Goal: Information Seeking & Learning: Check status

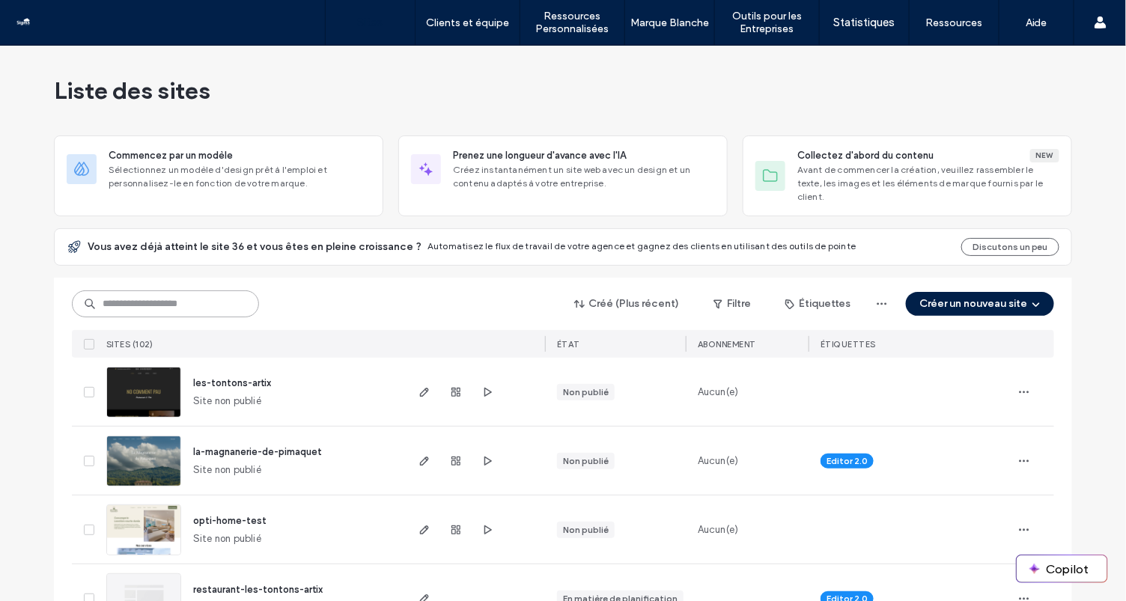
click at [128, 292] on input at bounding box center [165, 304] width 187 height 27
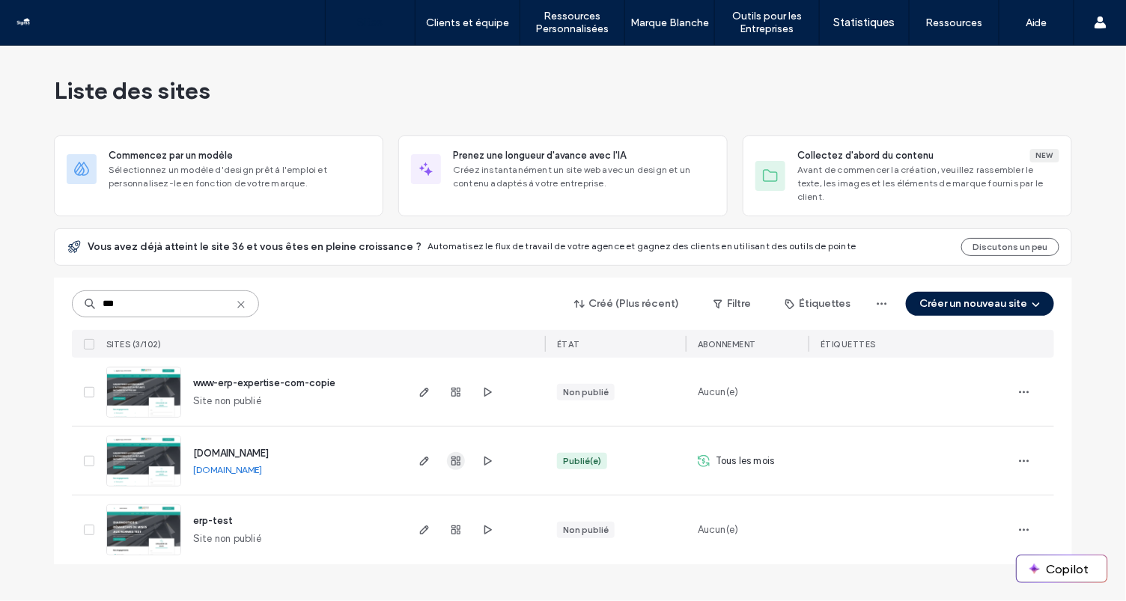
type input "***"
click at [455, 457] on use "button" at bounding box center [455, 461] width 9 height 9
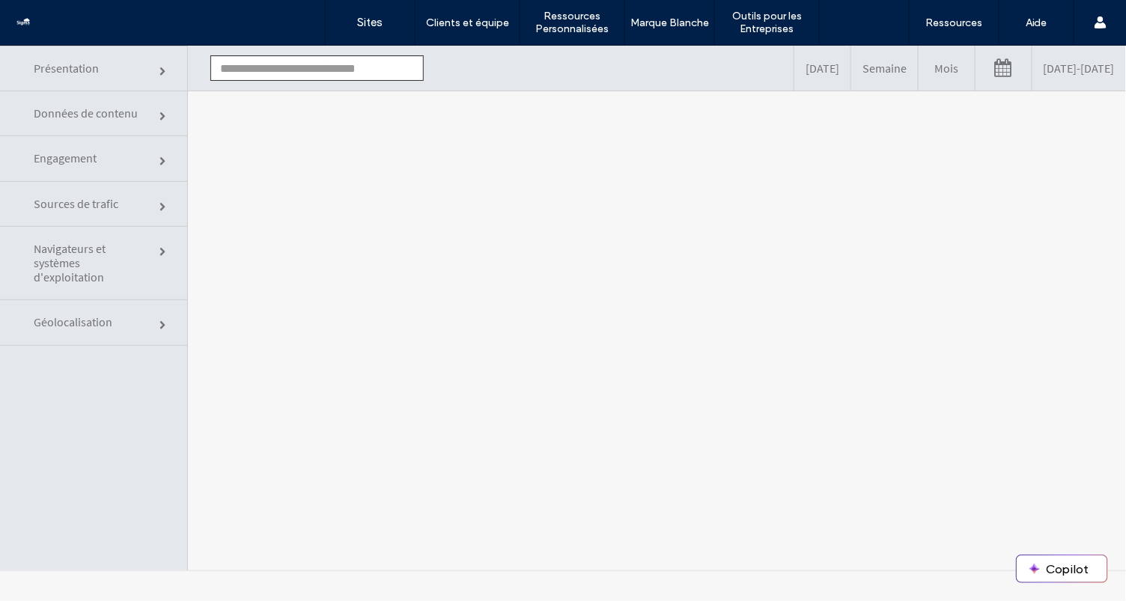
type input "**********"
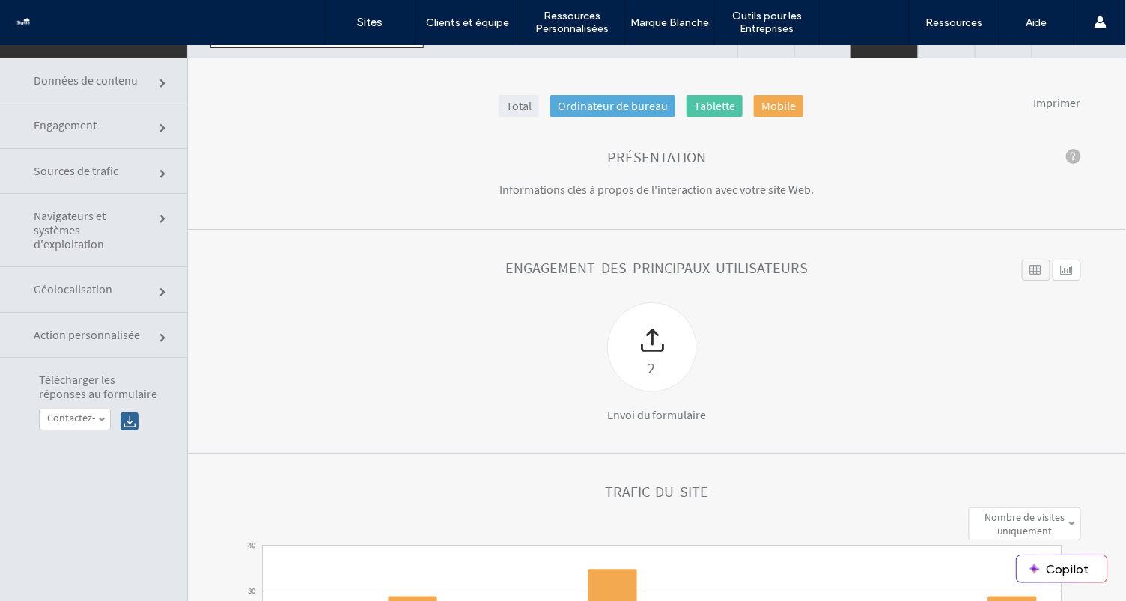
click at [159, 82] on span "Données de contenu" at bounding box center [163, 83] width 9 height 9
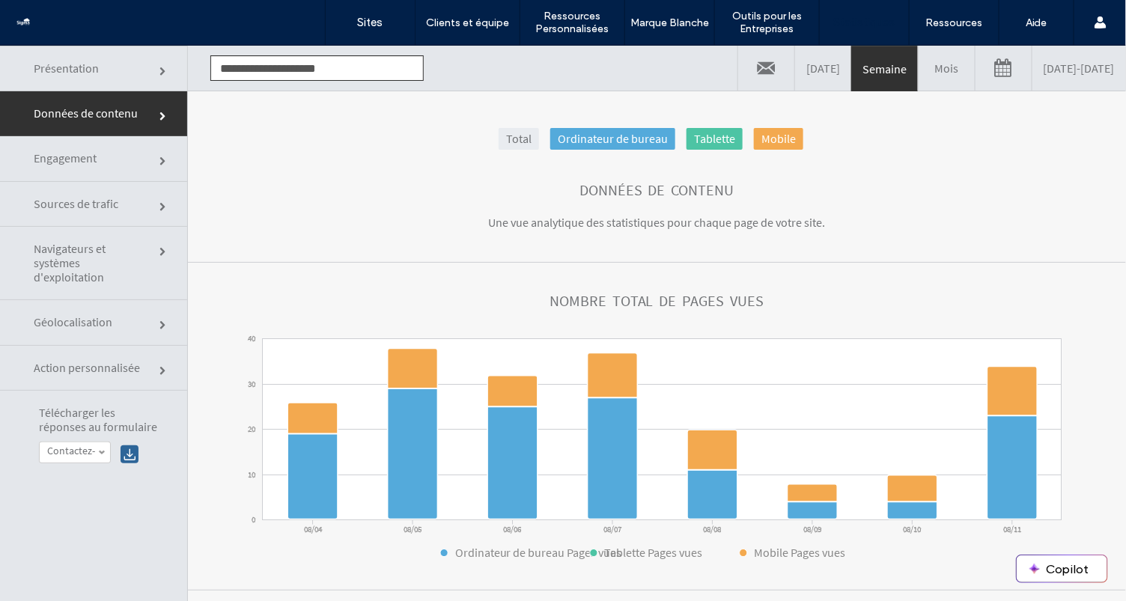
click at [919, 76] on link "Mois" at bounding box center [947, 67] width 56 height 45
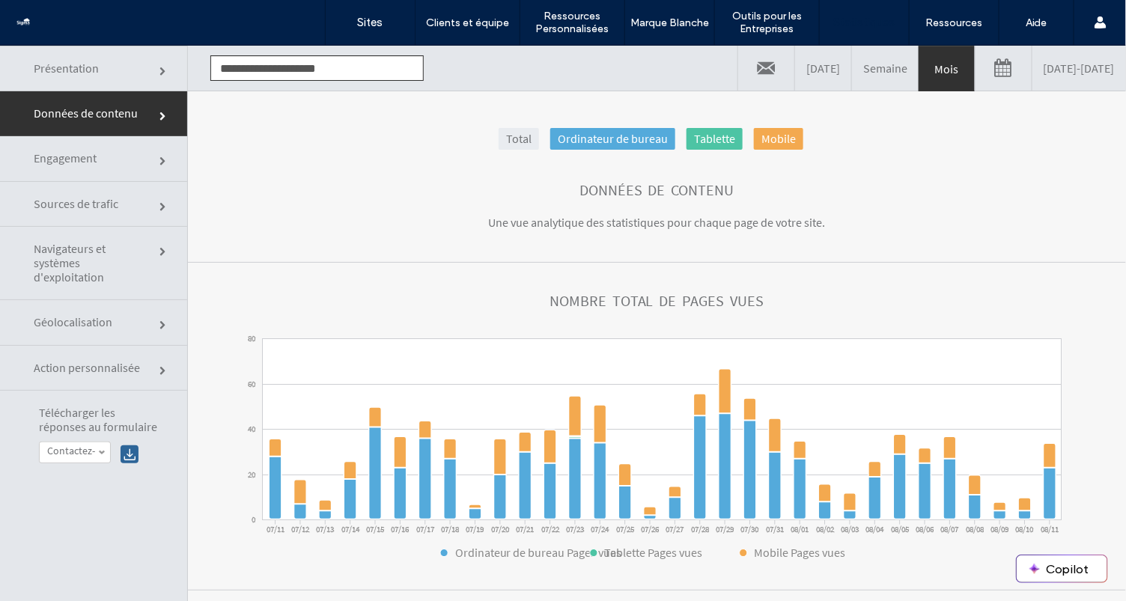
click link
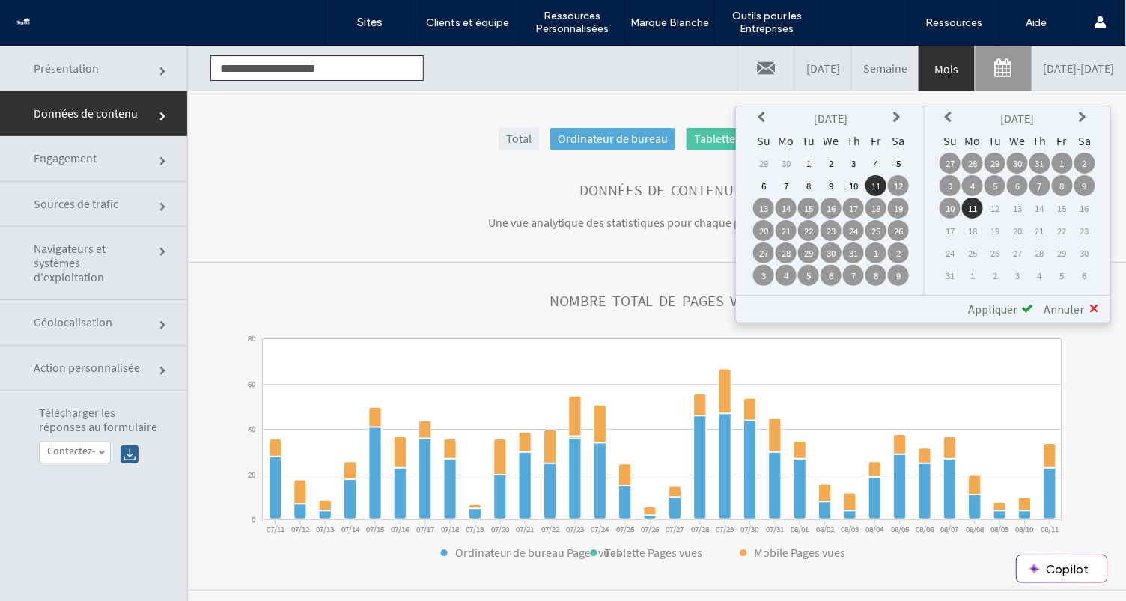
click at [738, 70] on link at bounding box center [766, 67] width 56 height 45
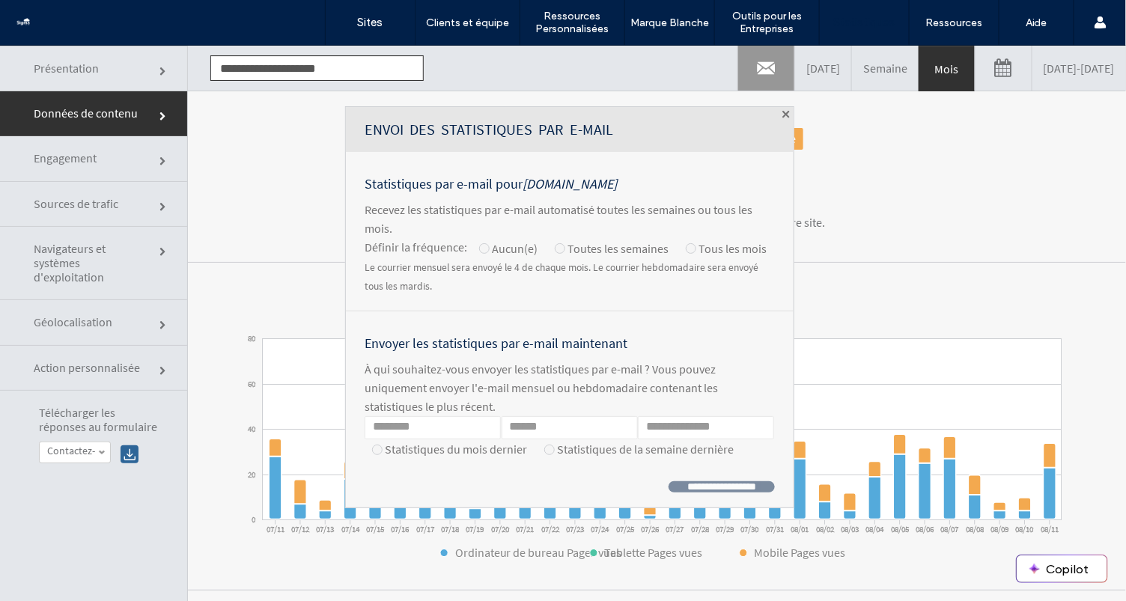
click at [782, 112] on span at bounding box center [785, 113] width 7 height 7
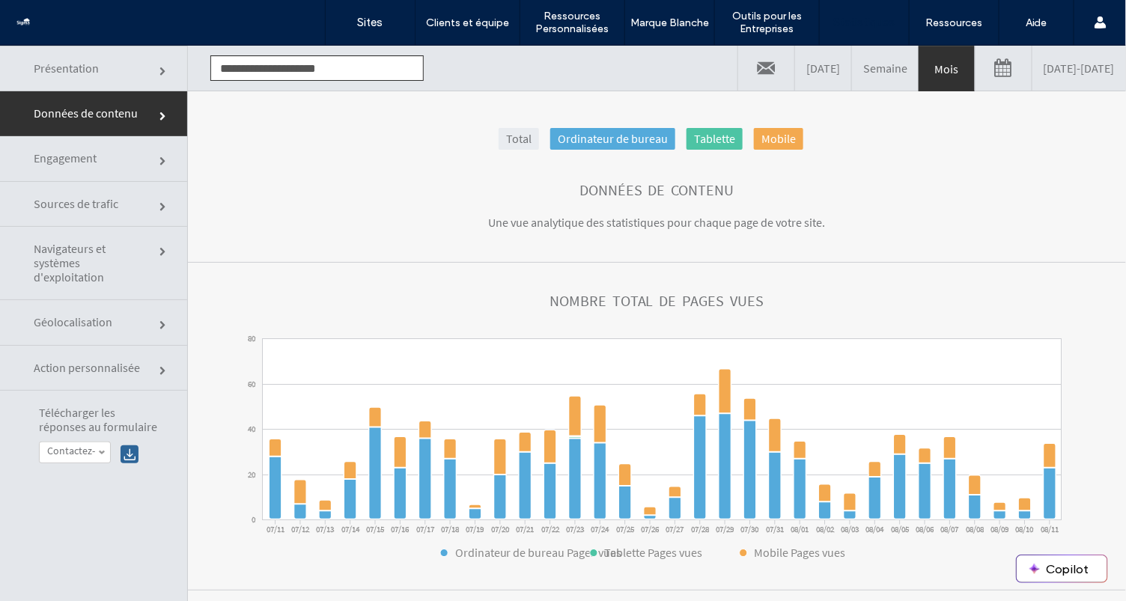
click section "Nombre total de pages vues 0 20 40 60 80 07/11 07/12 07/13 07/14 07/15 07/16 07…"
click link
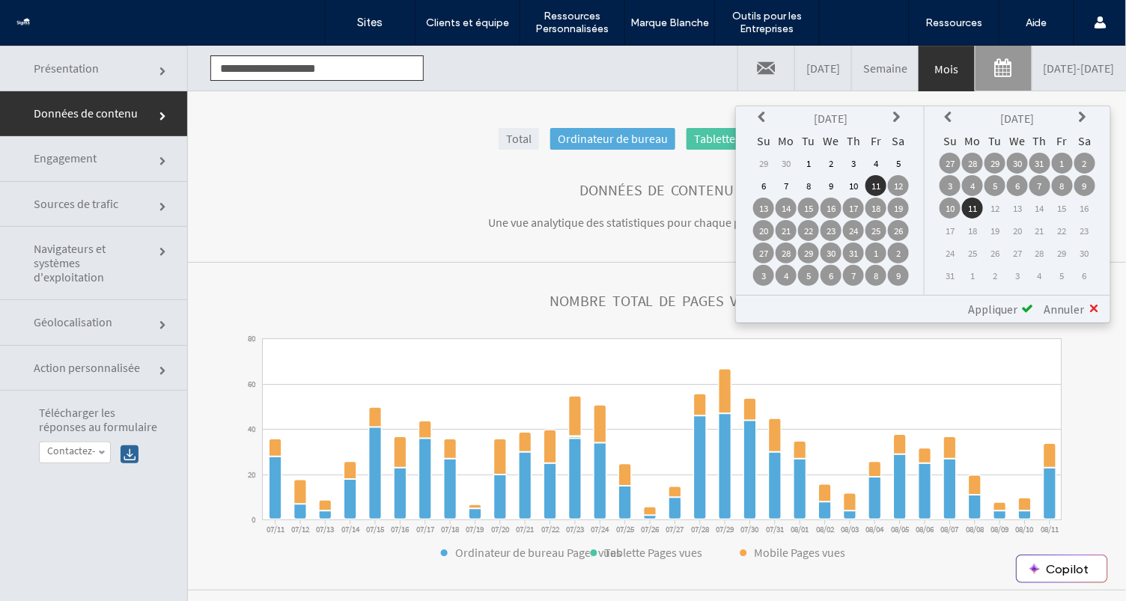
click at [767, 115] on icon at bounding box center [764, 117] width 12 height 12
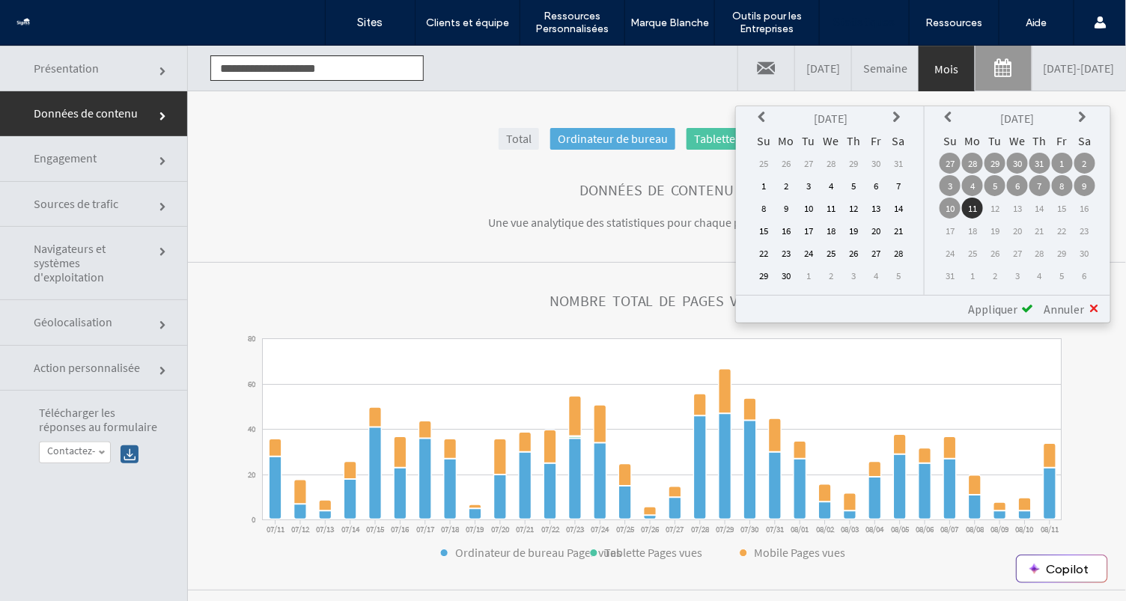
click at [767, 115] on icon at bounding box center [764, 117] width 12 height 12
click at [762, 117] on icon at bounding box center [764, 117] width 12 height 12
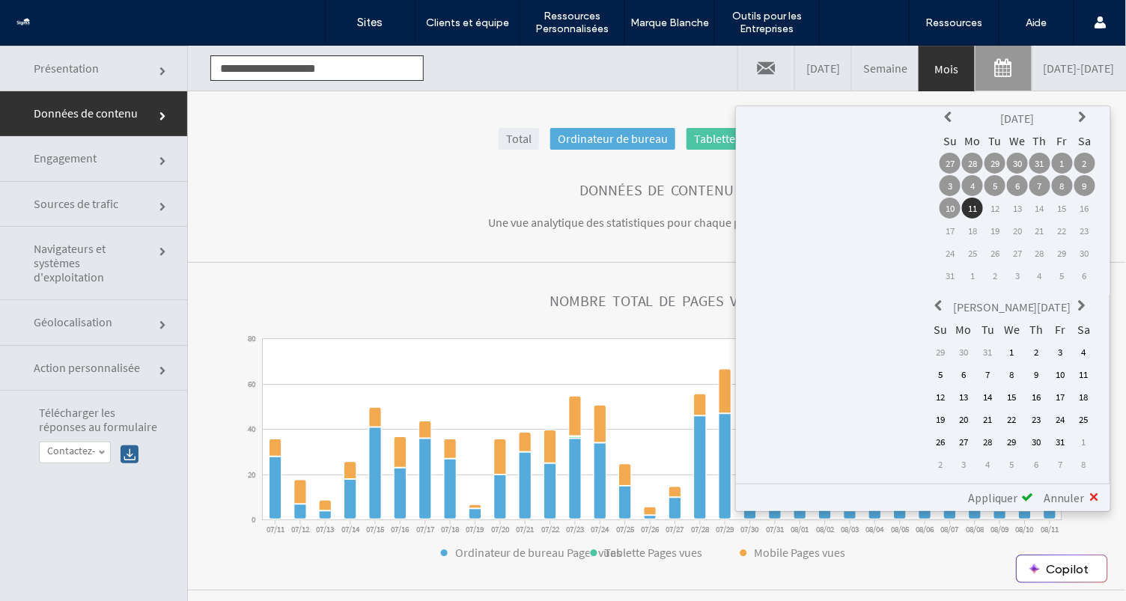
click at [1001, 341] on td "1" at bounding box center [1012, 351] width 22 height 21
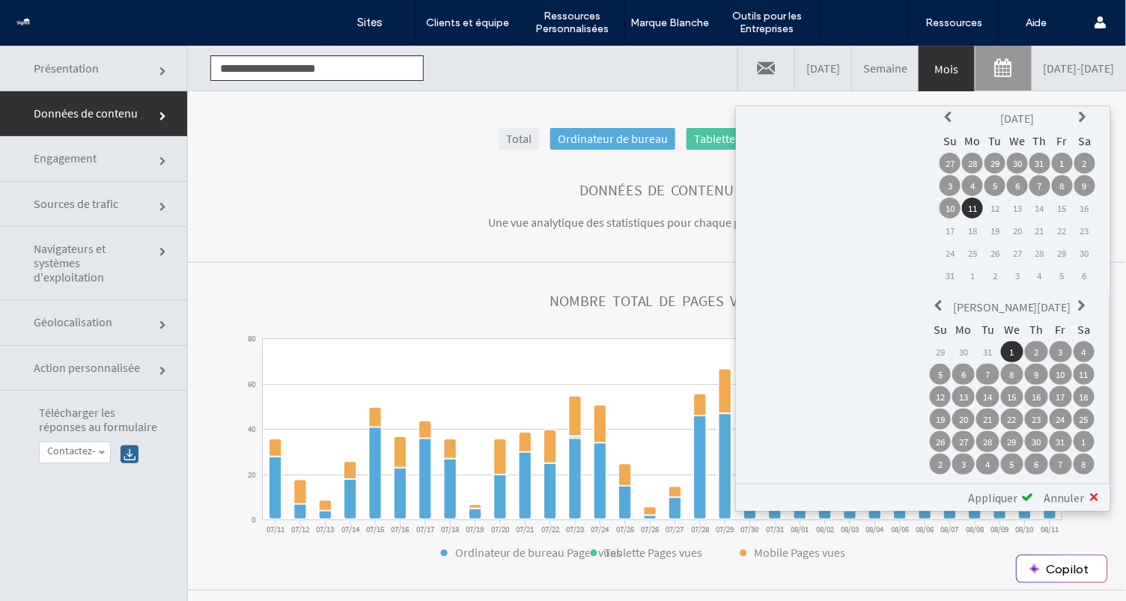
click at [1011, 490] on span "Appliquer" at bounding box center [992, 497] width 49 height 15
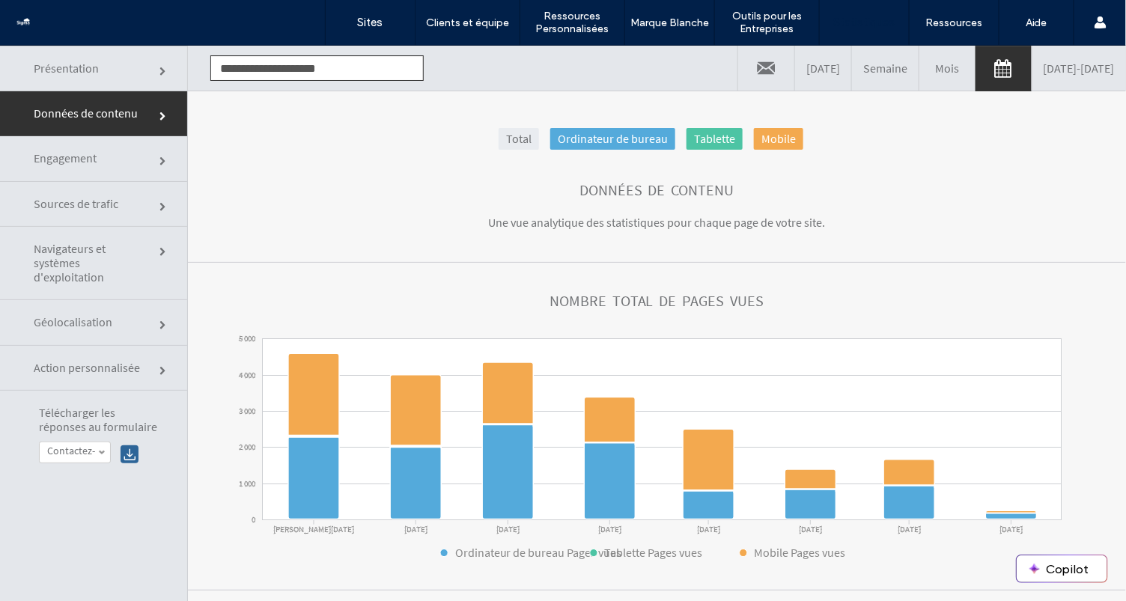
click at [159, 67] on span "Présentation" at bounding box center [163, 71] width 9 height 9
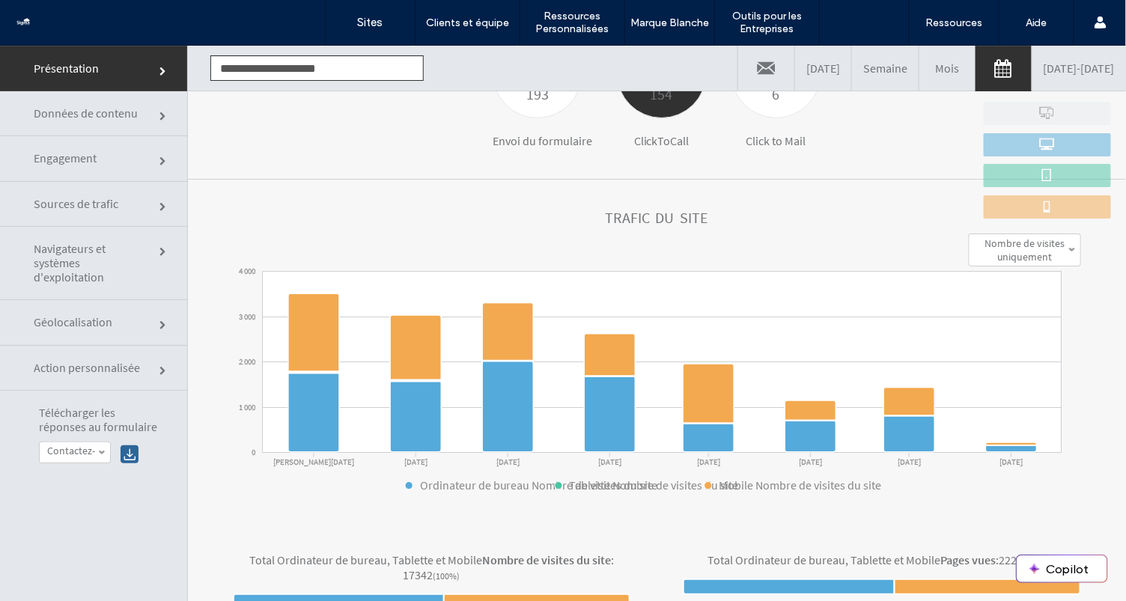
scroll to position [308, 0]
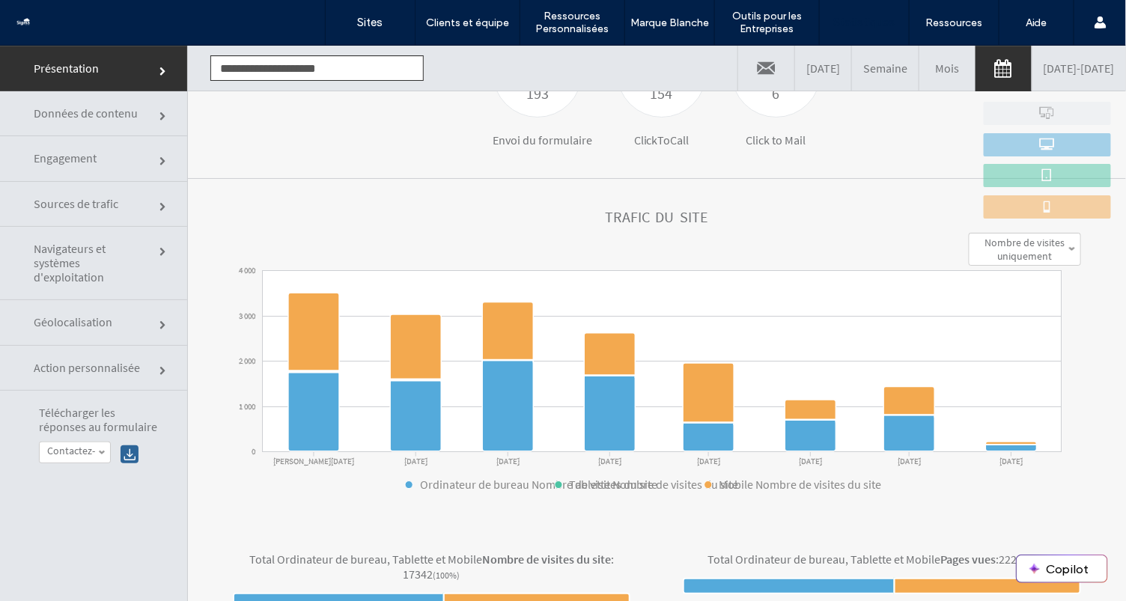
click at [1020, 249] on label "Nombre de visites uniquement" at bounding box center [1025, 248] width 96 height 27
click at [999, 332] on label "Visites + Vues" at bounding box center [1025, 338] width 58 height 13
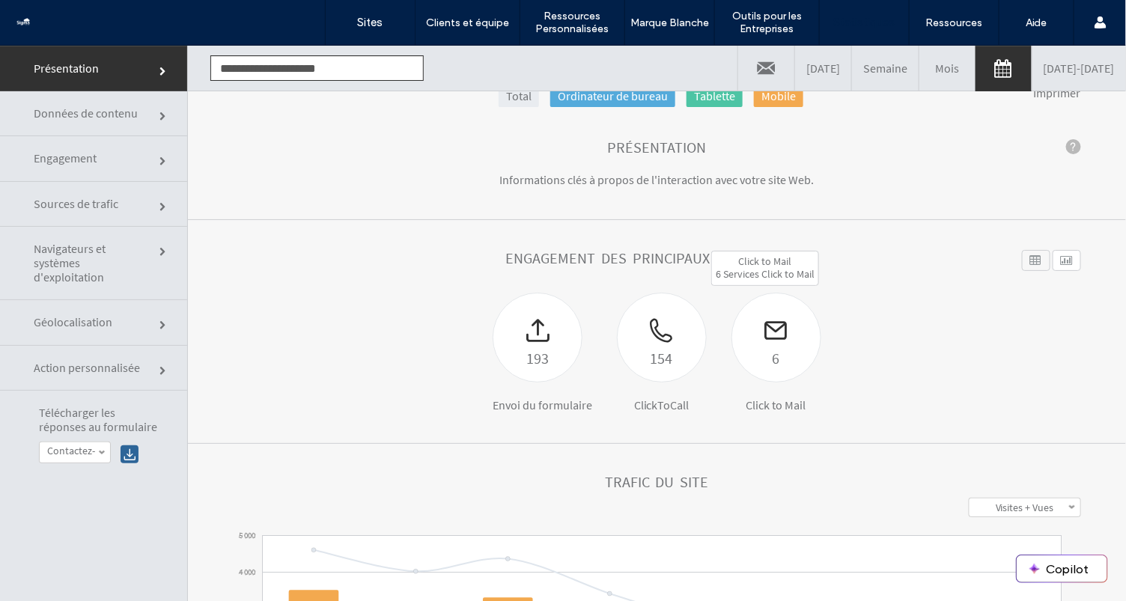
scroll to position [0, 0]
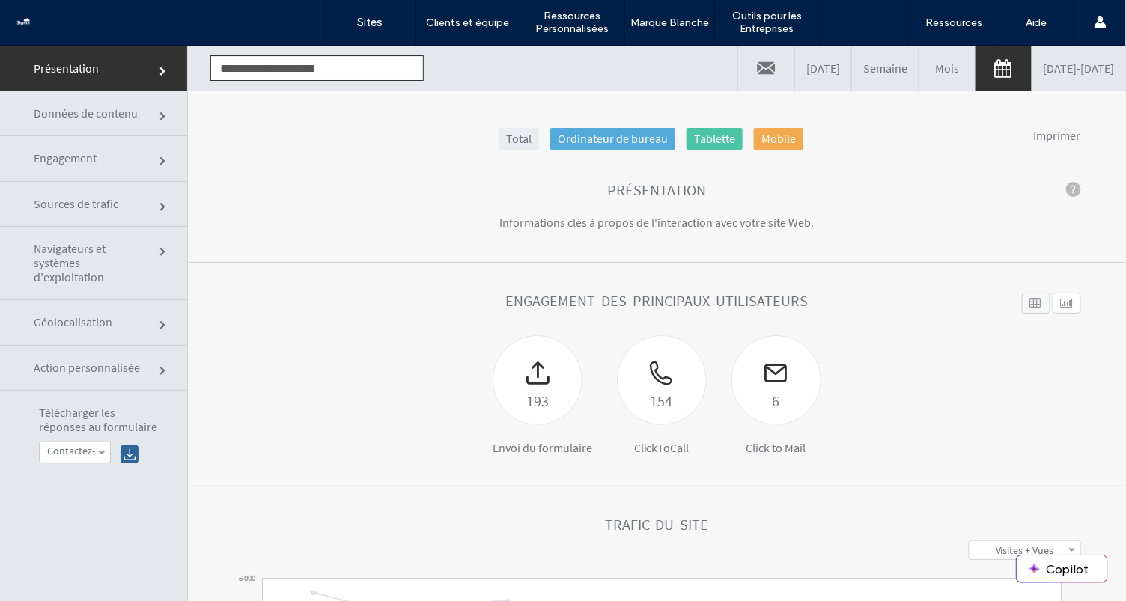
click link
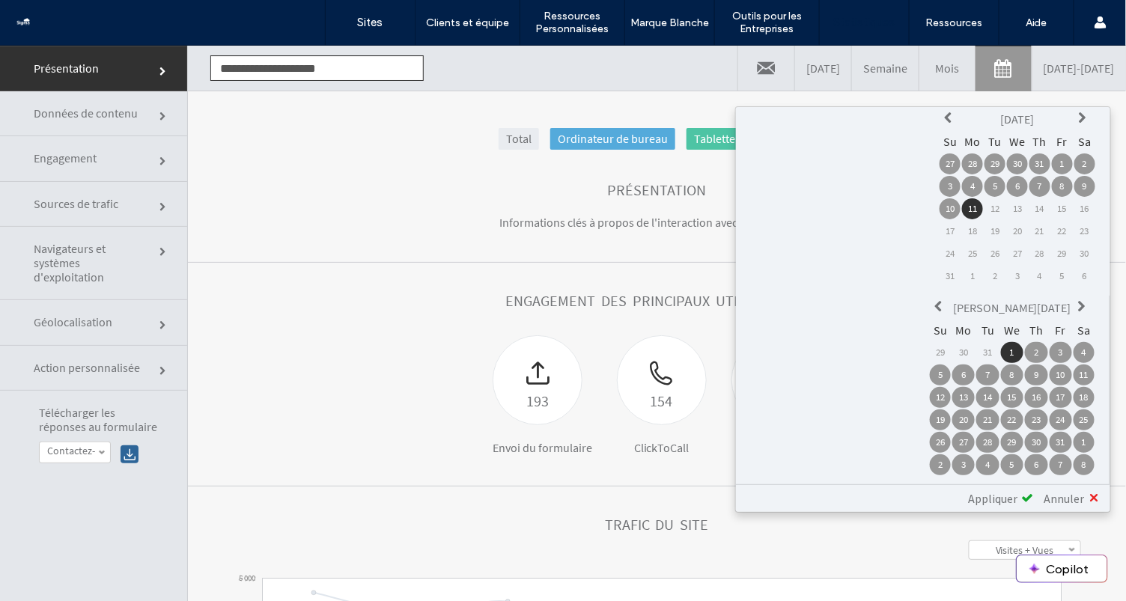
click at [934, 300] on icon at bounding box center [940, 306] width 12 height 12
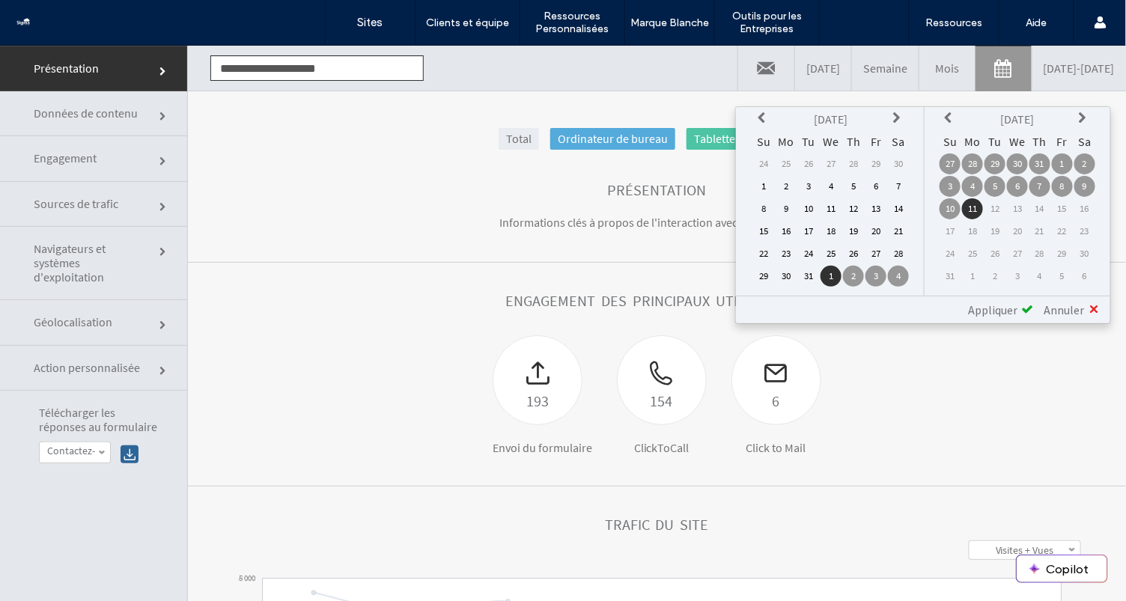
click at [764, 118] on icon at bounding box center [764, 118] width 12 height 12
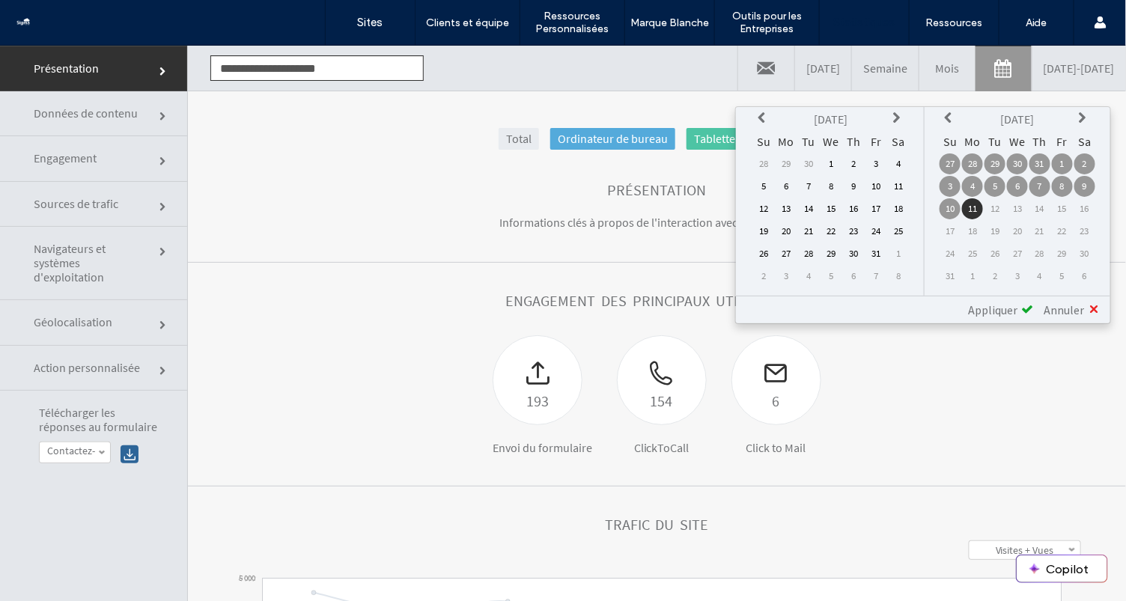
click at [764, 118] on icon at bounding box center [764, 118] width 12 height 12
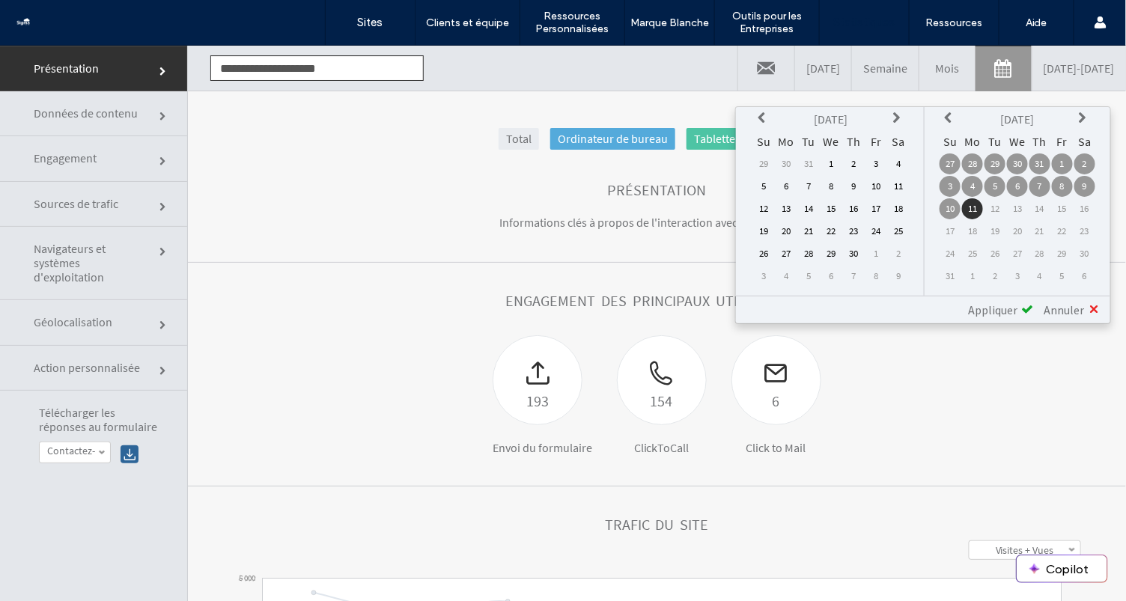
click at [899, 115] on icon at bounding box center [899, 118] width 12 height 12
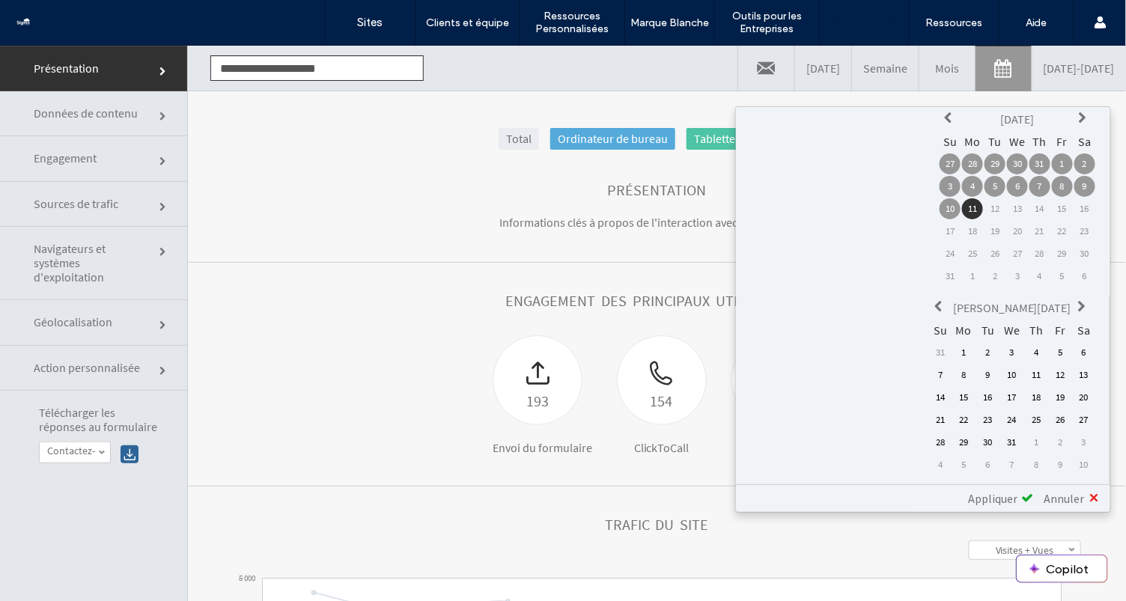
click at [952, 341] on td "1" at bounding box center [963, 351] width 22 height 21
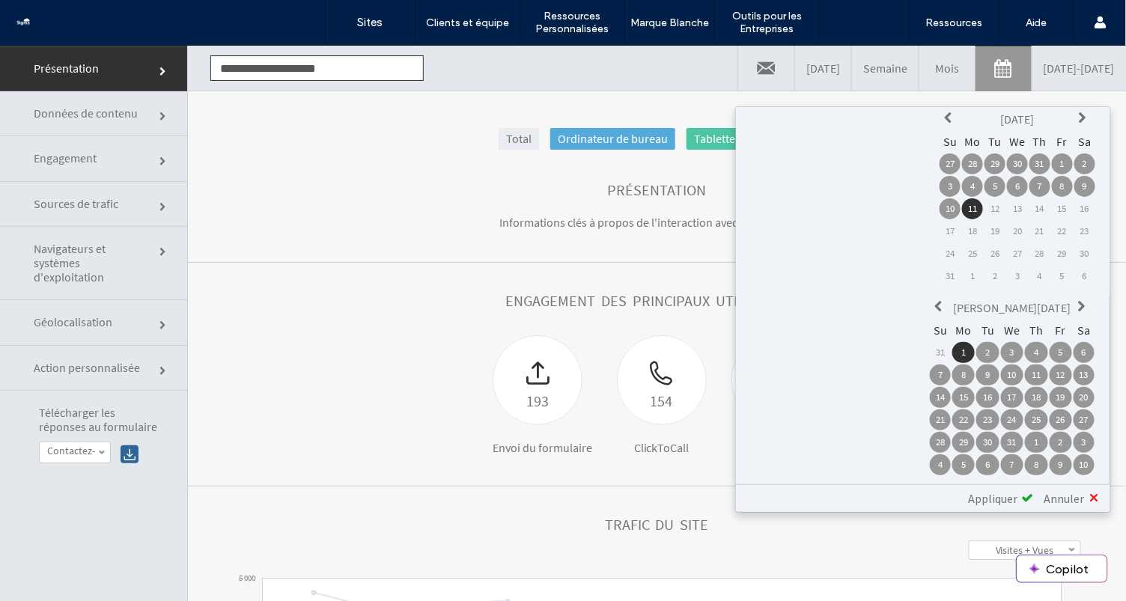
click at [1018, 490] on span "Appliquer" at bounding box center [992, 497] width 49 height 15
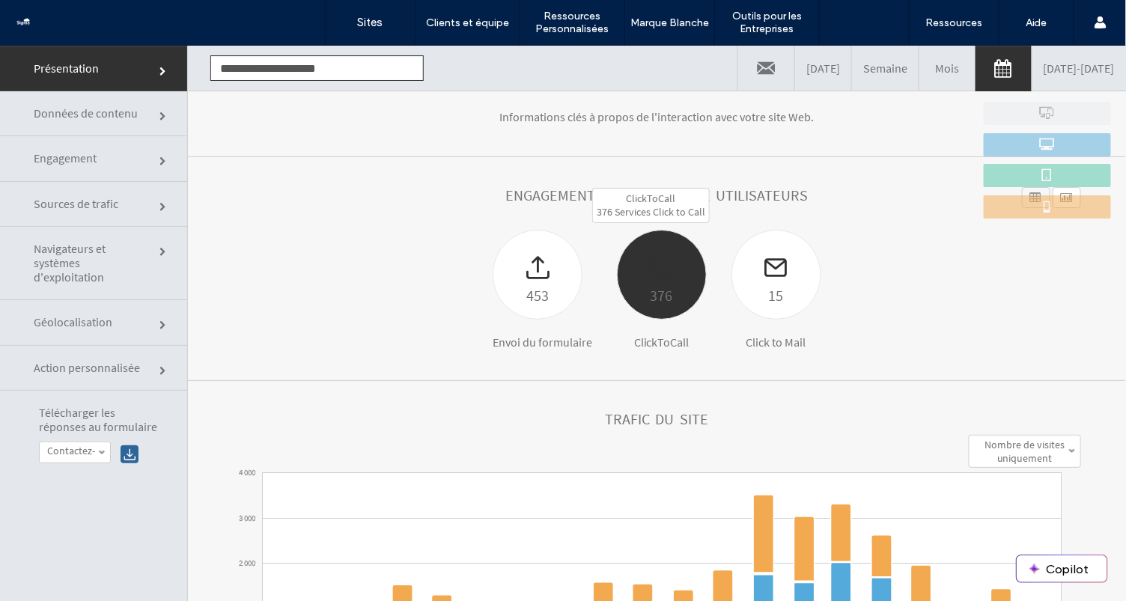
scroll to position [97, 0]
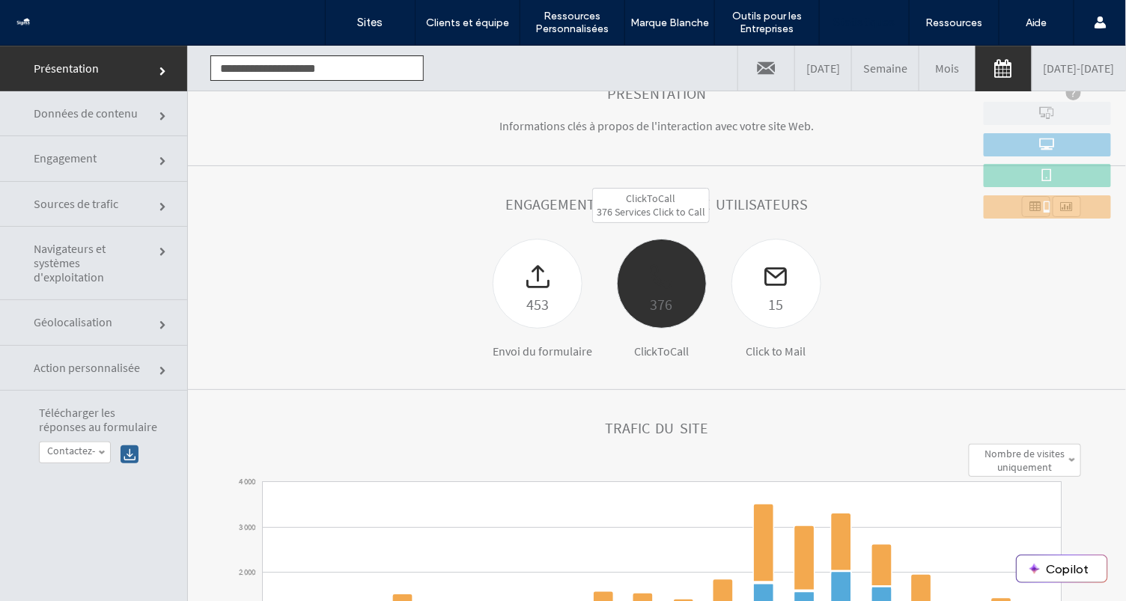
click div "376"
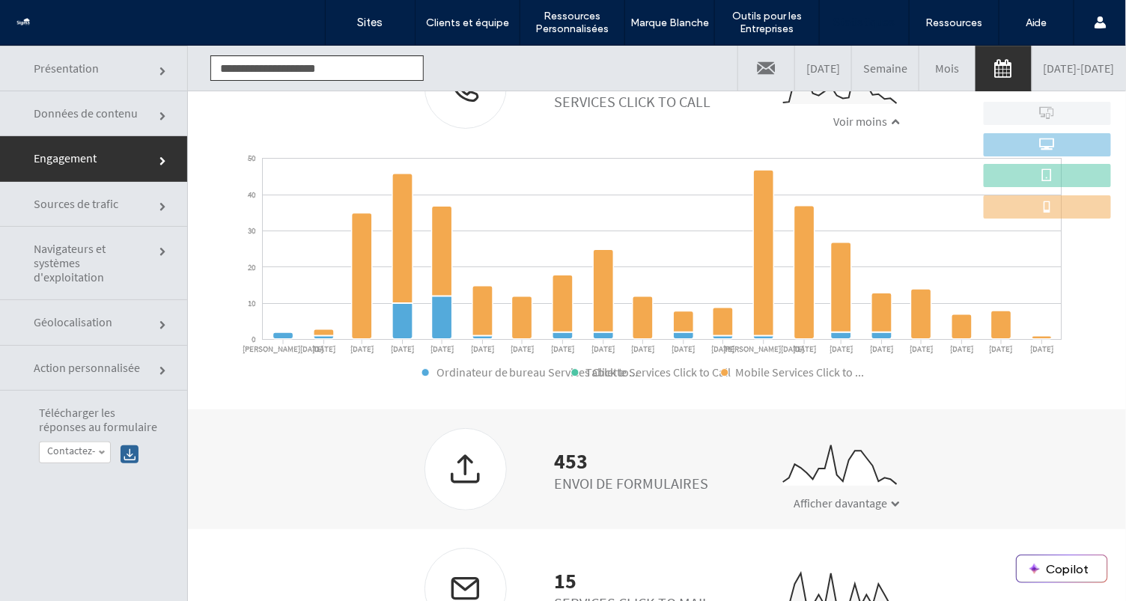
scroll to position [543, 0]
click at [642, 475] on div "Envoi de formulaires" at bounding box center [631, 481] width 154 height 19
click at [800, 497] on span "Afficher davantage" at bounding box center [841, 500] width 94 height 15
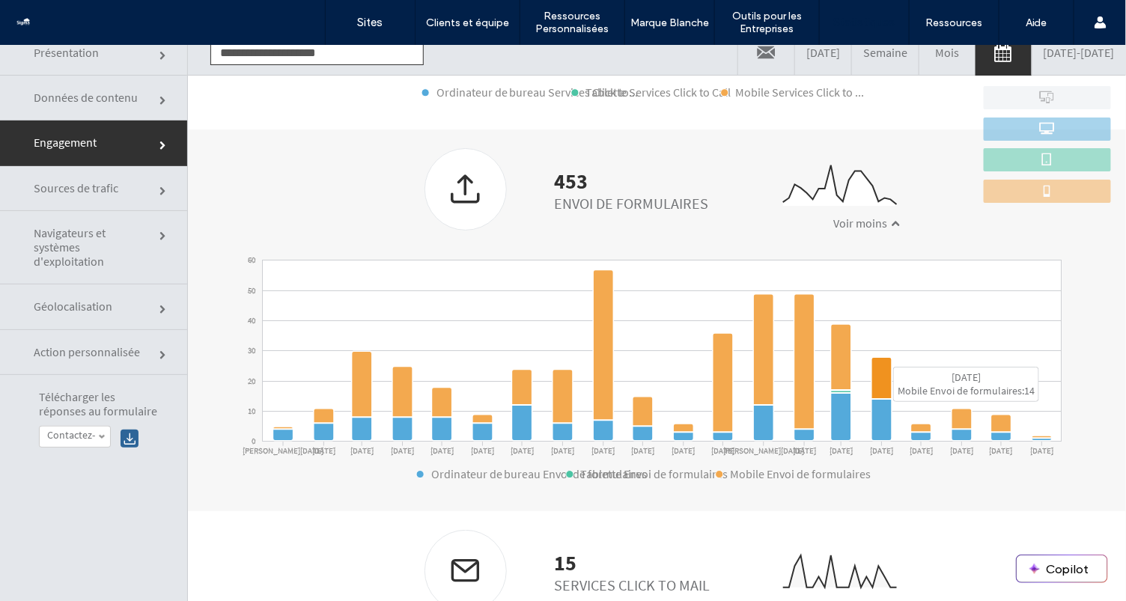
scroll to position [75, 0]
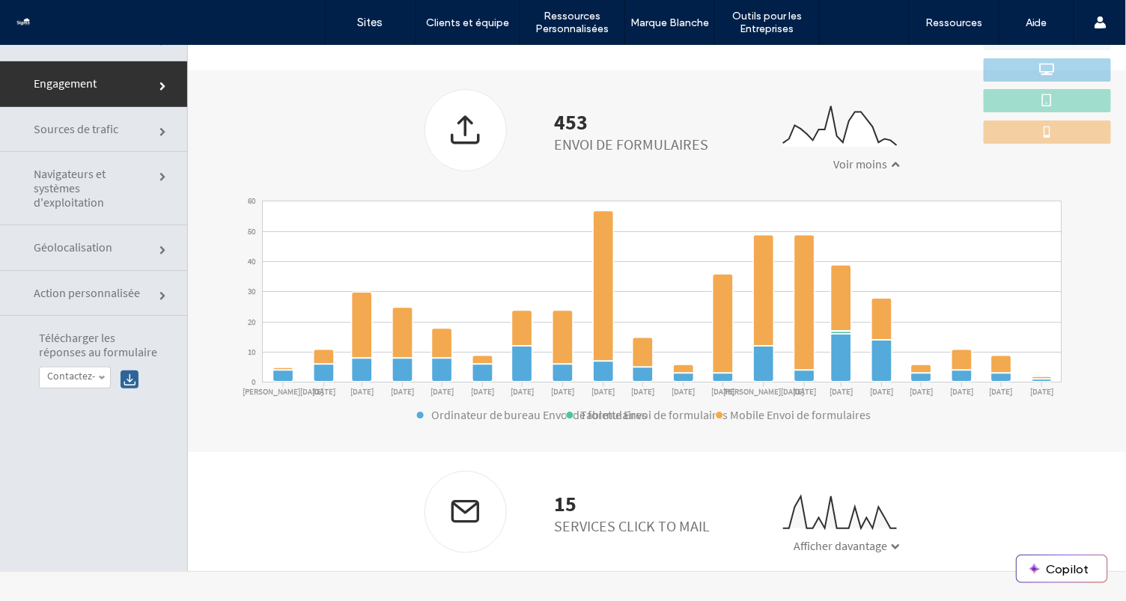
click at [822, 548] on span "Afficher davantage" at bounding box center [841, 545] width 94 height 15
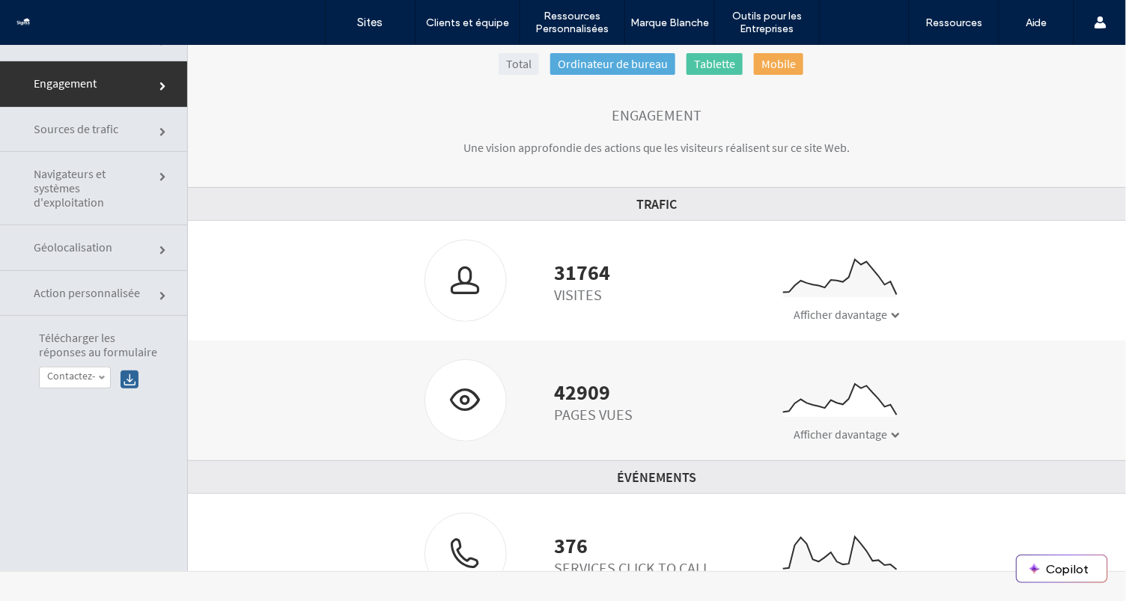
scroll to position [0, 0]
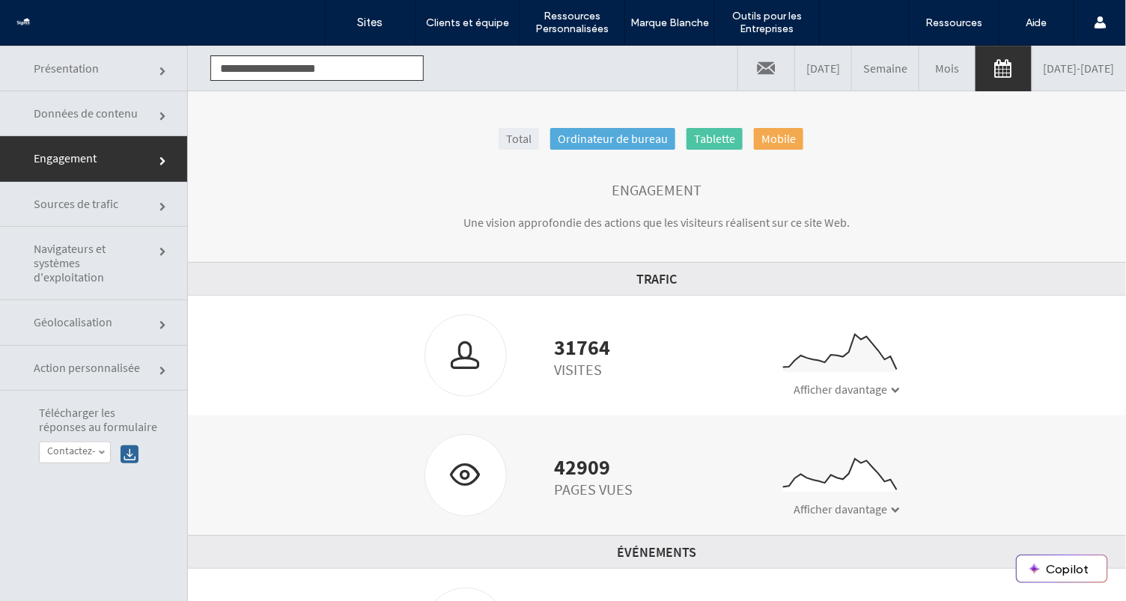
click at [159, 69] on span "Présentation" at bounding box center [163, 71] width 9 height 9
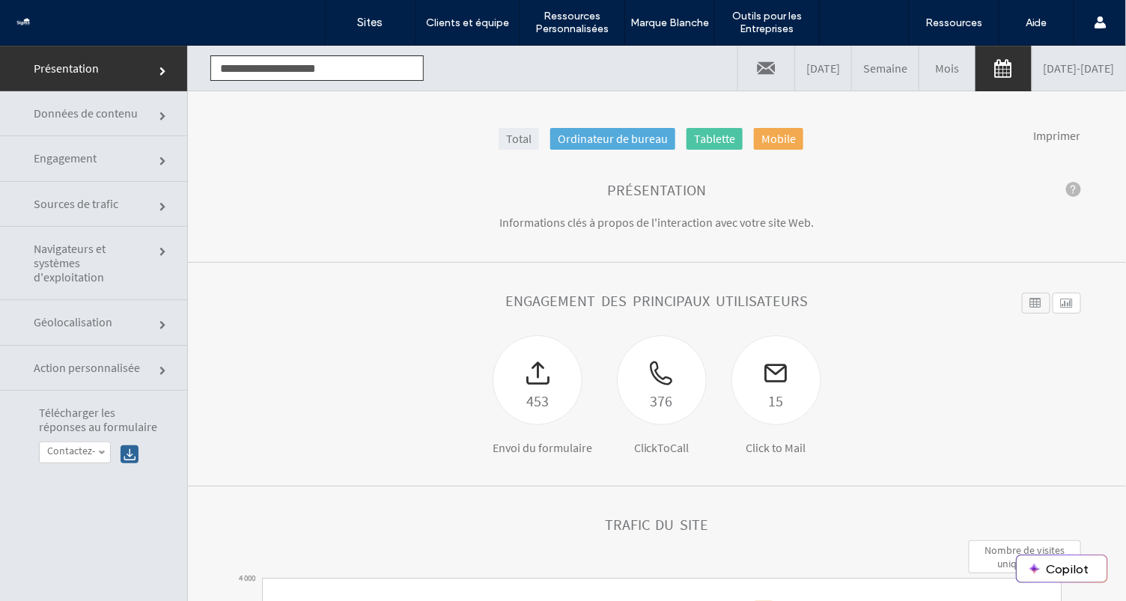
click at [738, 62] on link at bounding box center [766, 67] width 56 height 45
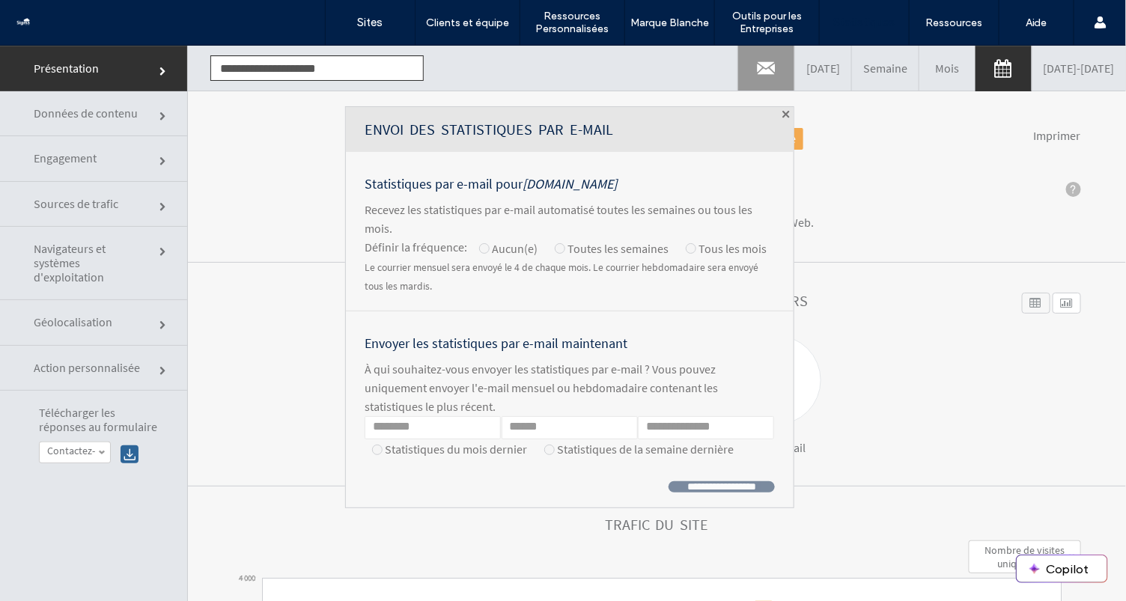
click at [686, 251] on div at bounding box center [691, 248] width 10 height 10
click at [782, 115] on span at bounding box center [785, 113] width 7 height 7
